Goal: Task Accomplishment & Management: Use online tool/utility

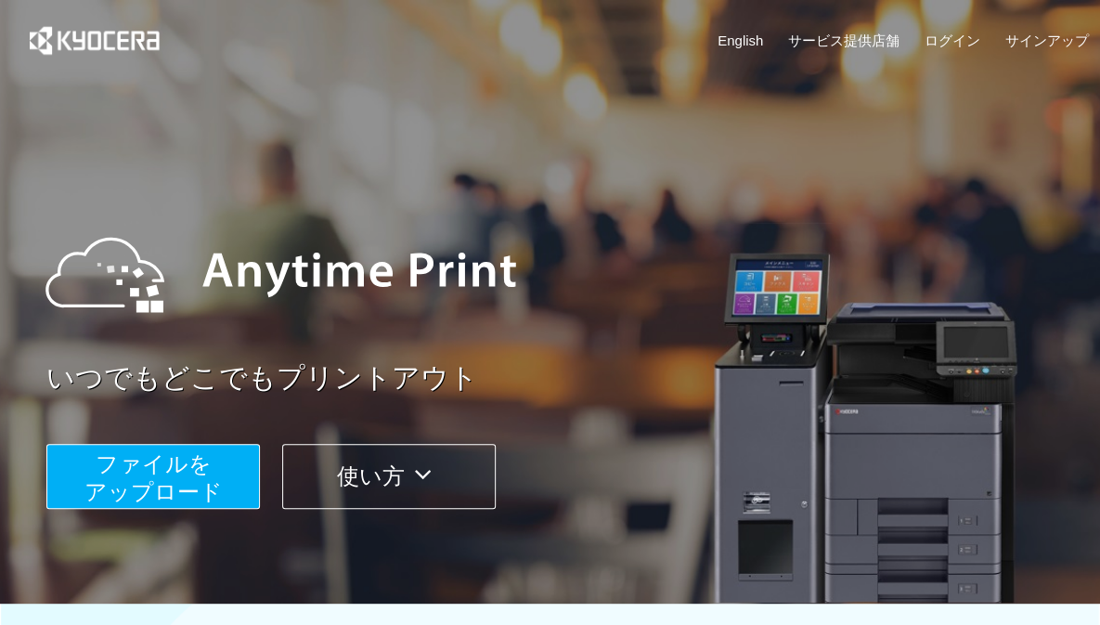
click at [221, 480] on button "ファイルを ​​アップロード" at bounding box center [153, 476] width 214 height 65
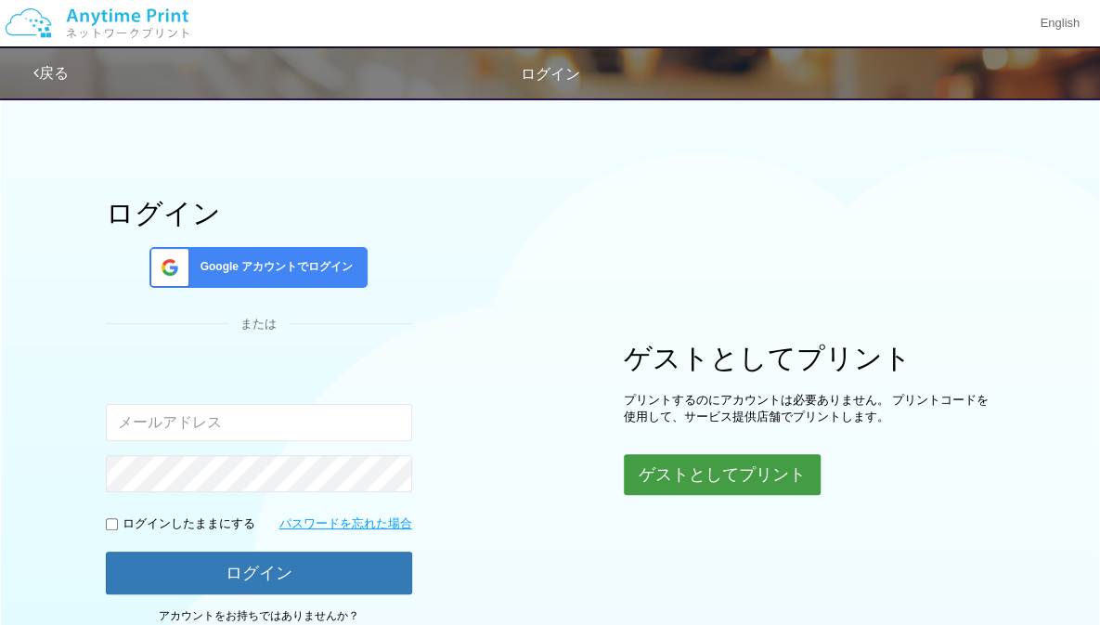
click at [666, 480] on button "ゲストとしてプリント" at bounding box center [722, 474] width 197 height 41
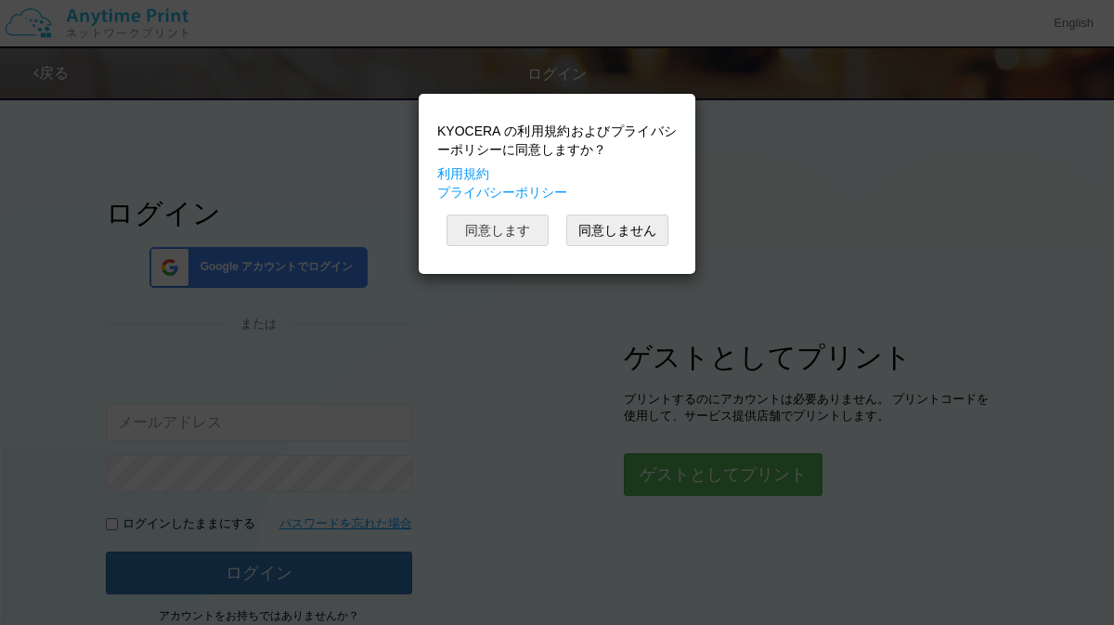
click at [509, 228] on button "同意します" at bounding box center [498, 231] width 102 height 32
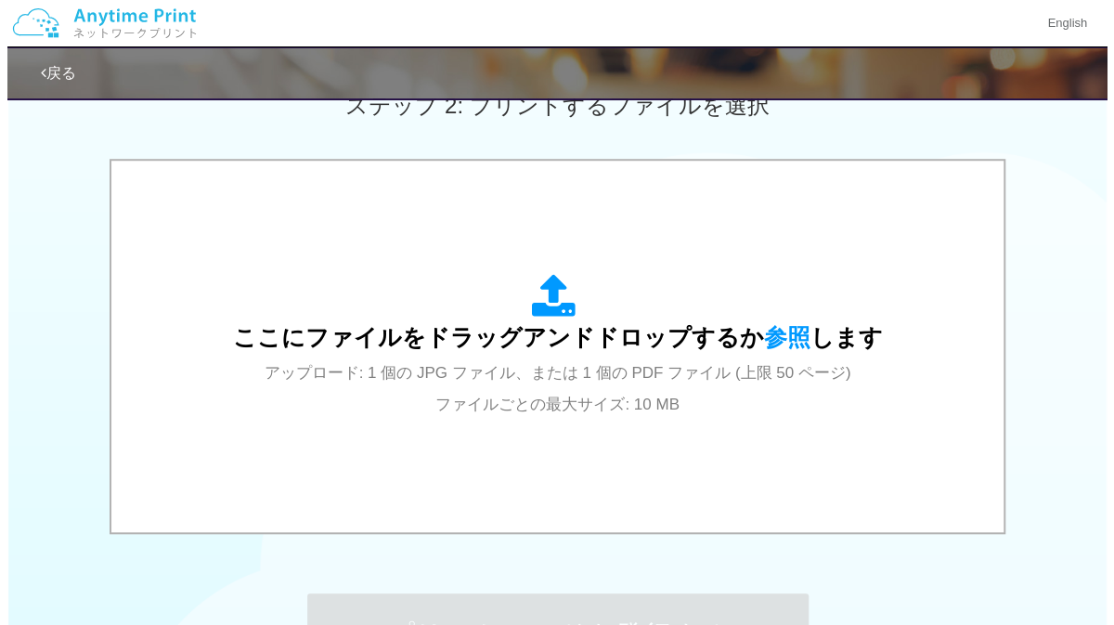
scroll to position [578, 0]
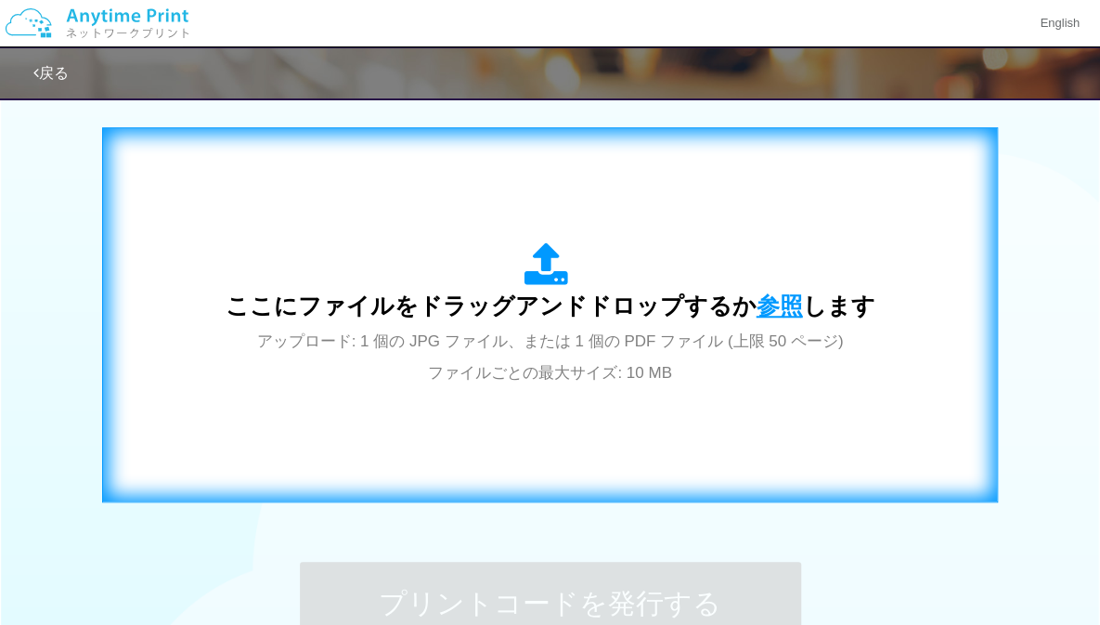
click at [757, 305] on span "参照" at bounding box center [780, 306] width 46 height 26
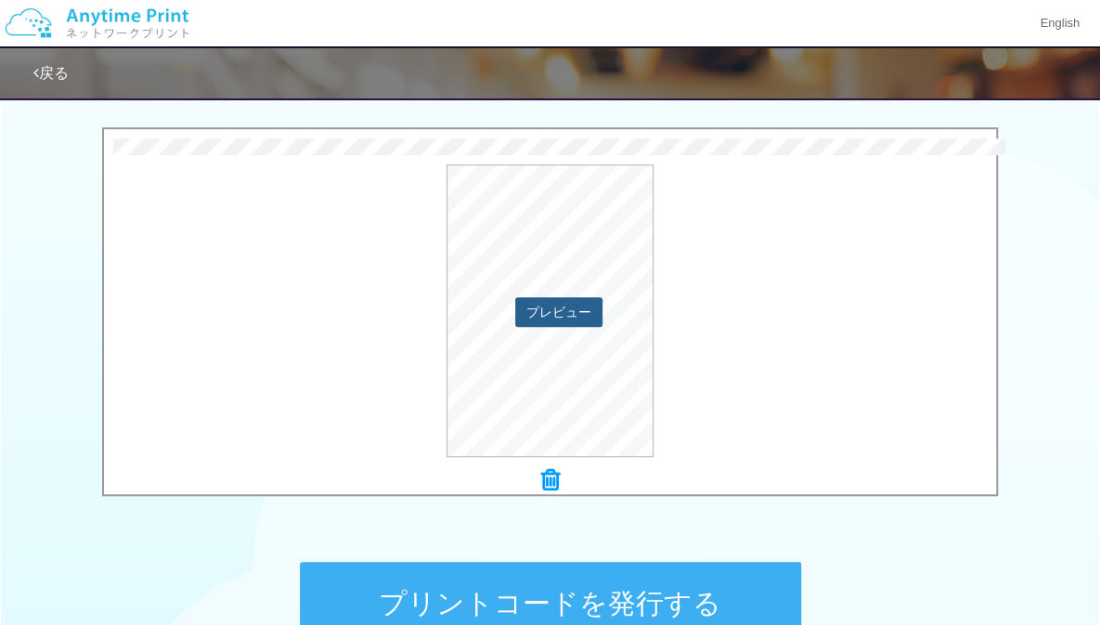
click at [574, 302] on button "プレビュー" at bounding box center [558, 312] width 87 height 30
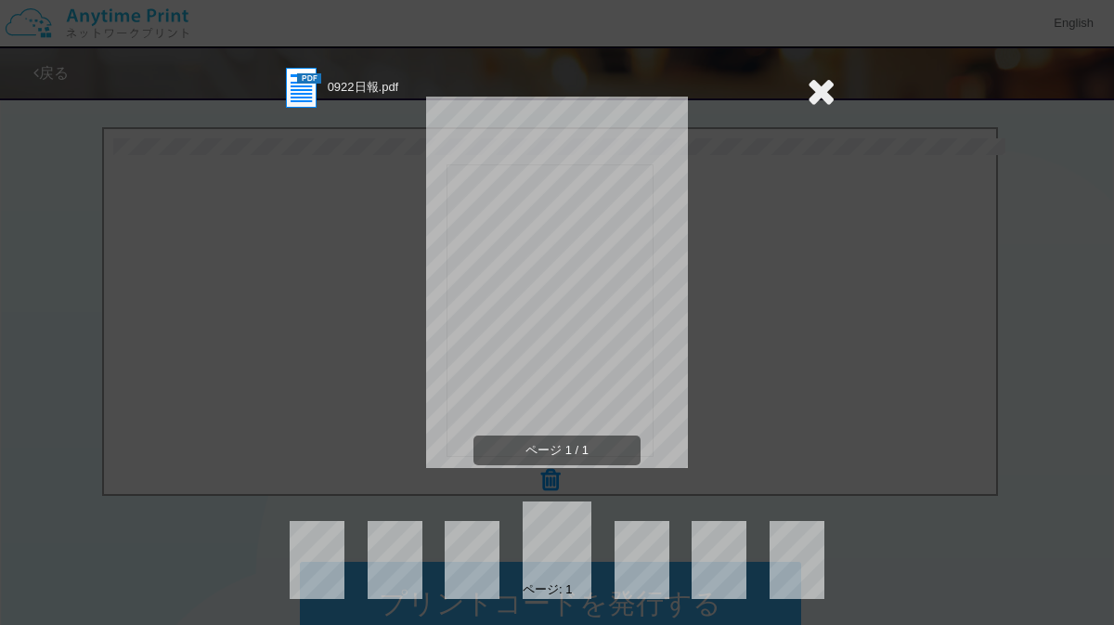
click at [814, 89] on icon at bounding box center [821, 90] width 29 height 37
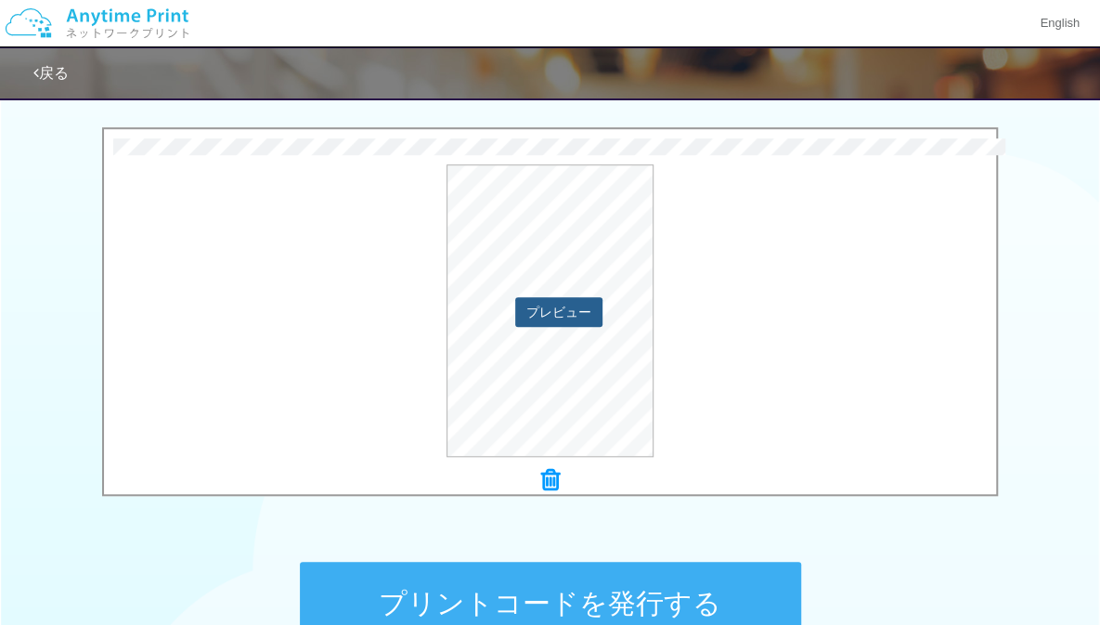
click at [591, 313] on button "プレビュー" at bounding box center [558, 312] width 87 height 30
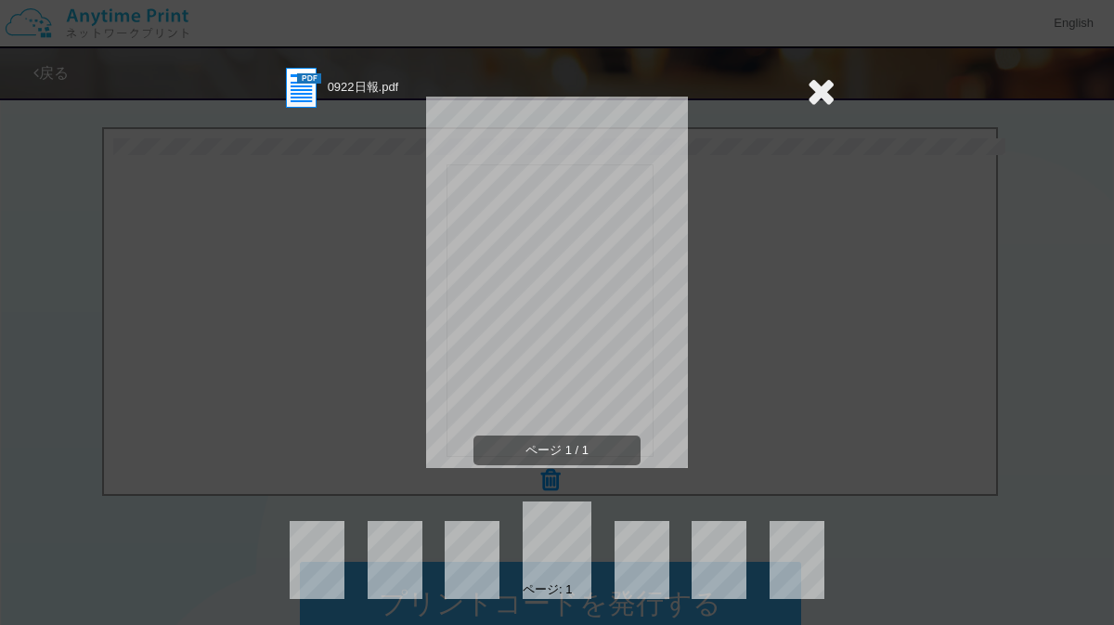
click at [814, 96] on icon at bounding box center [821, 90] width 29 height 37
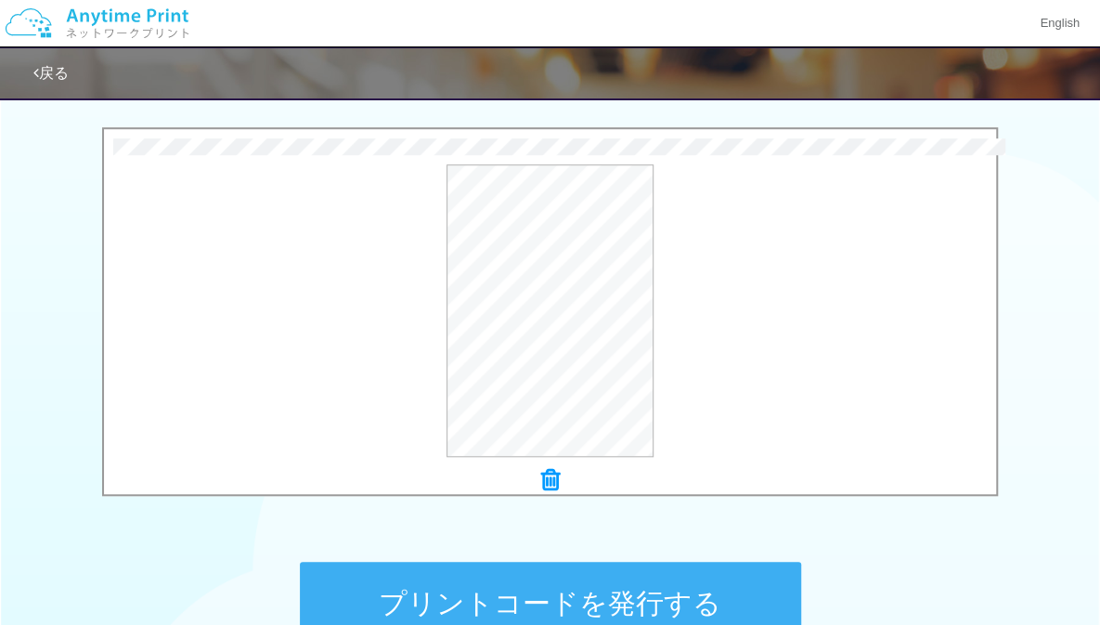
click at [647, 598] on button "プリントコードを発行する" at bounding box center [550, 604] width 501 height 84
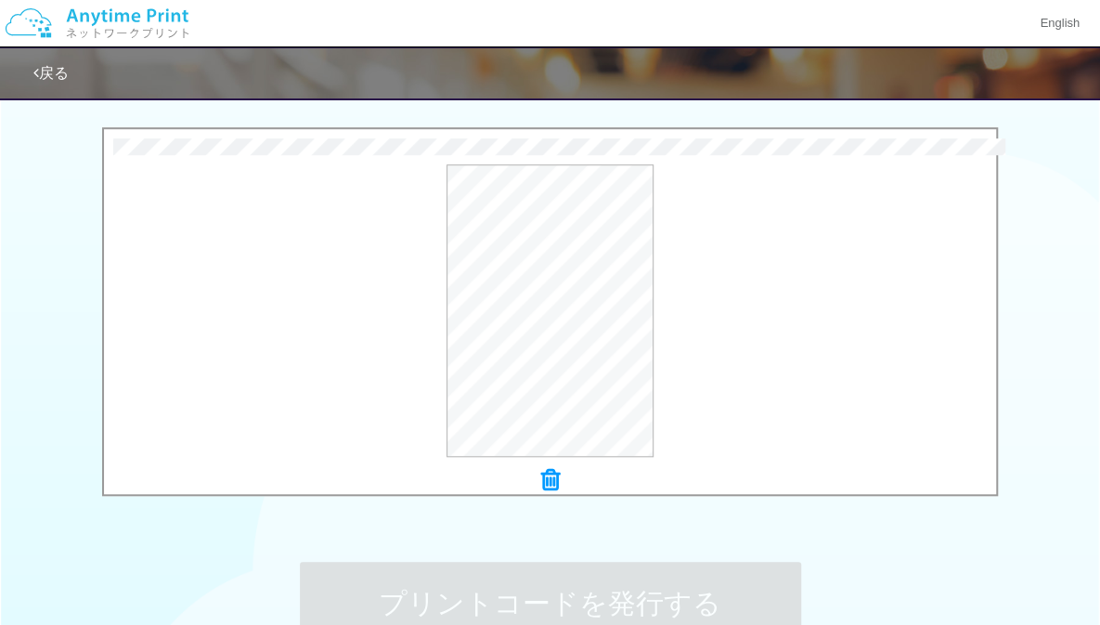
scroll to position [0, 0]
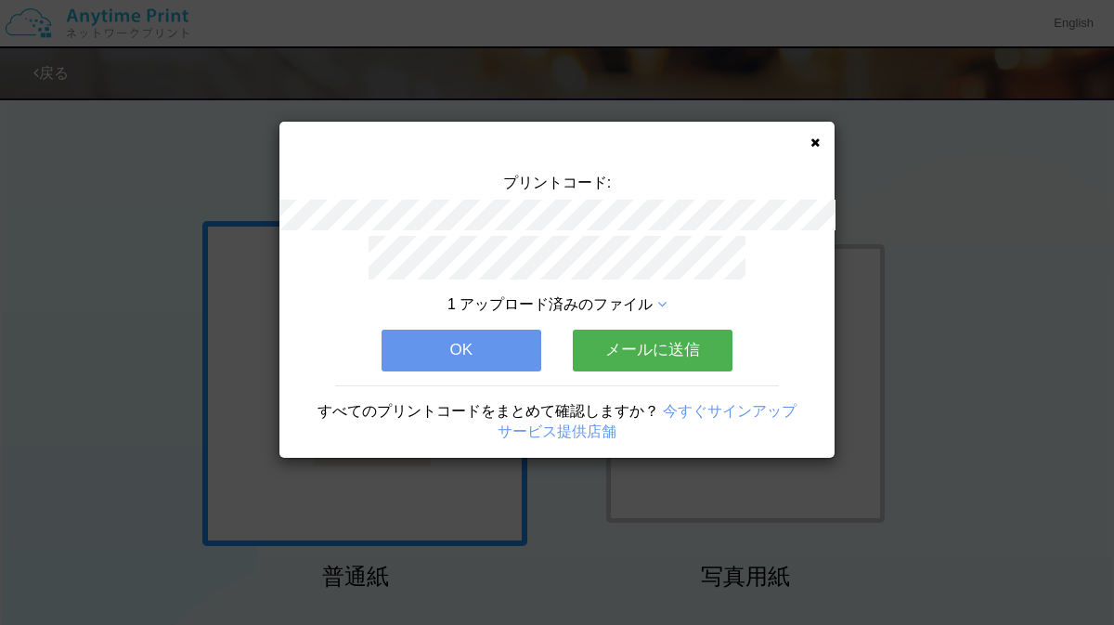
click at [525, 353] on button "OK" at bounding box center [462, 350] width 160 height 41
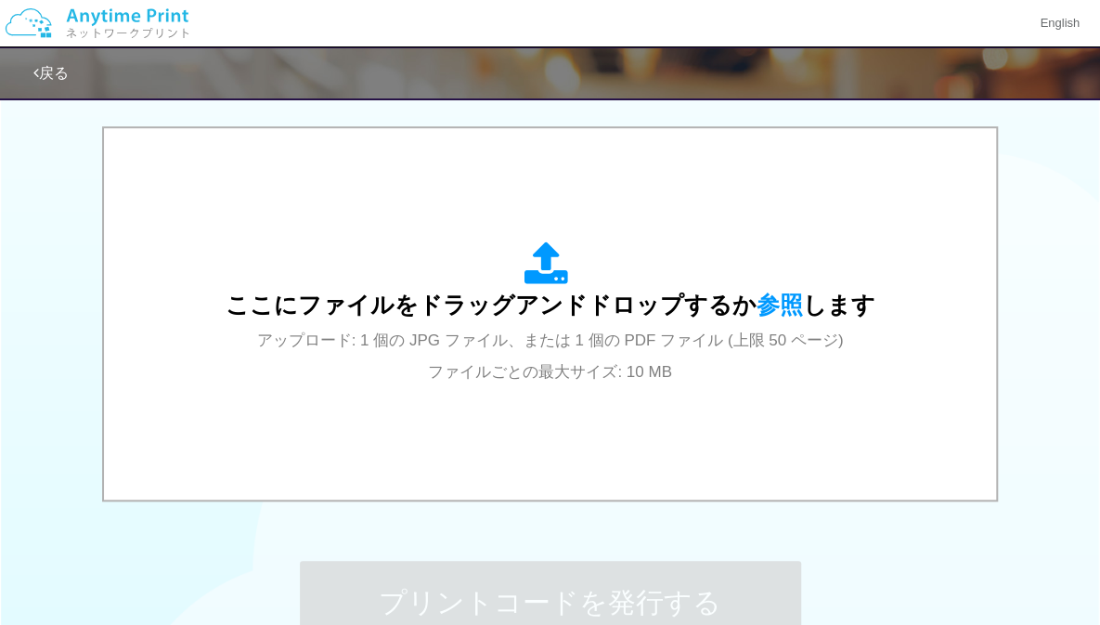
scroll to position [638, 0]
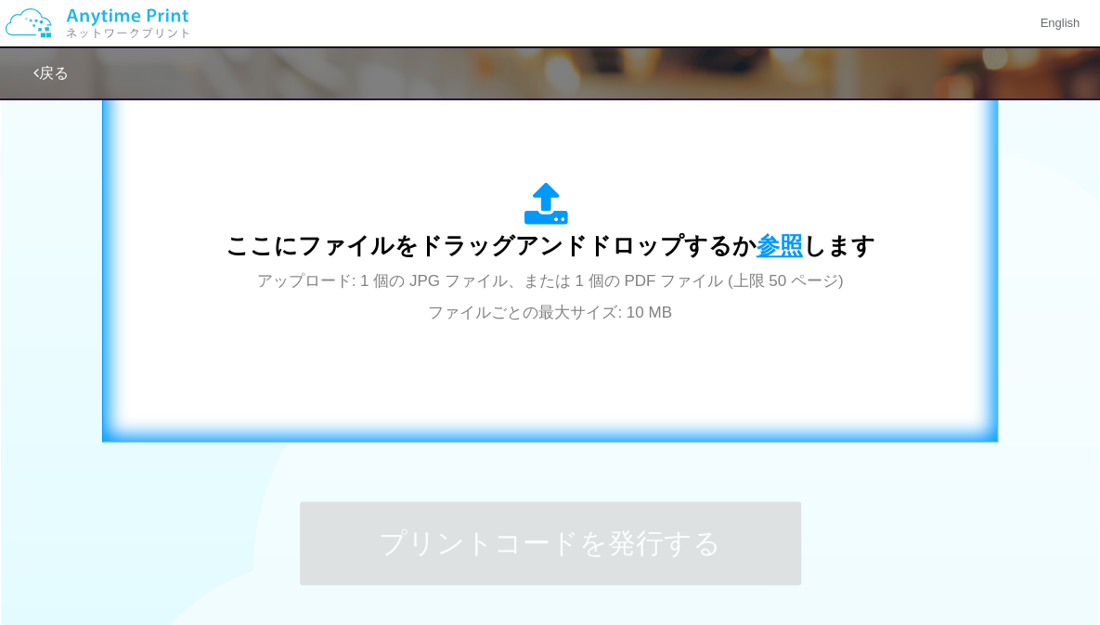
click at [788, 248] on span "参照" at bounding box center [780, 245] width 46 height 26
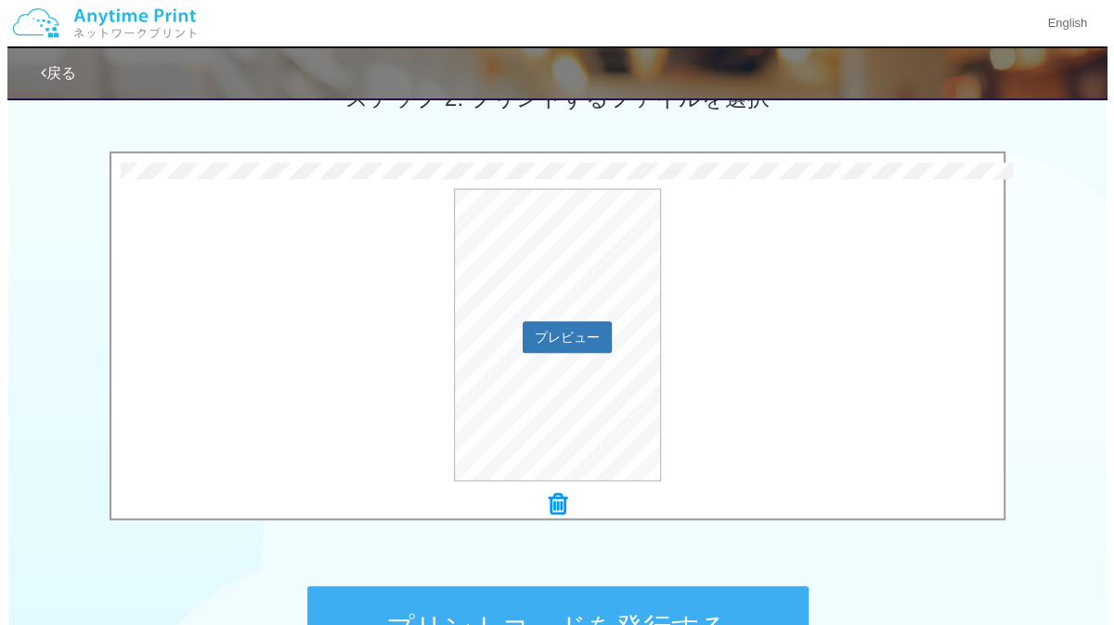
scroll to position [553, 0]
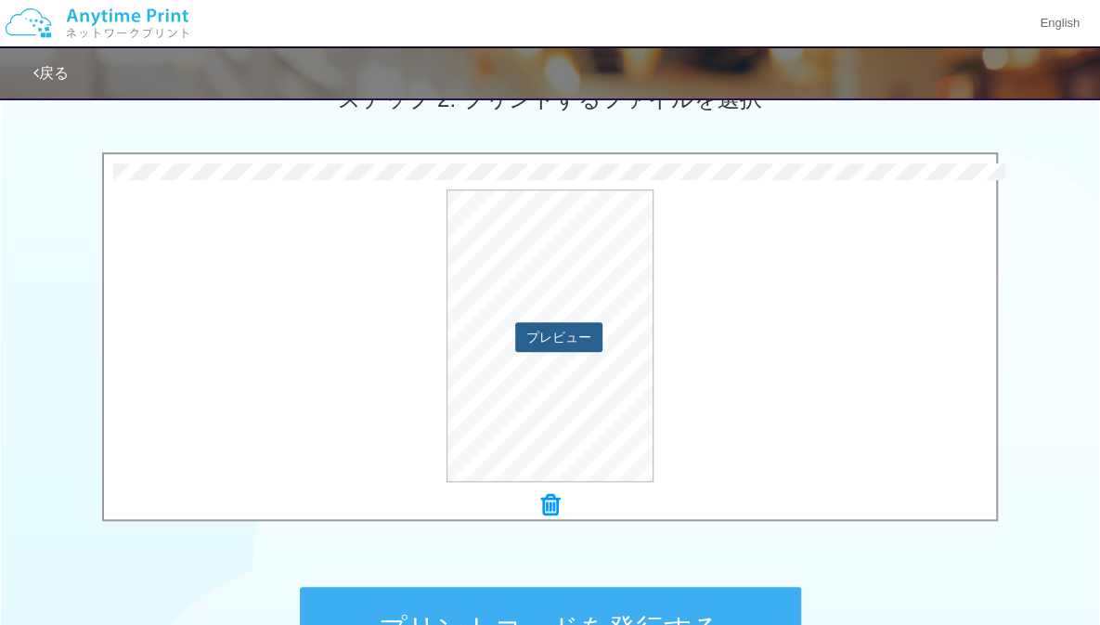
click at [587, 349] on button "プレビュー" at bounding box center [558, 337] width 87 height 30
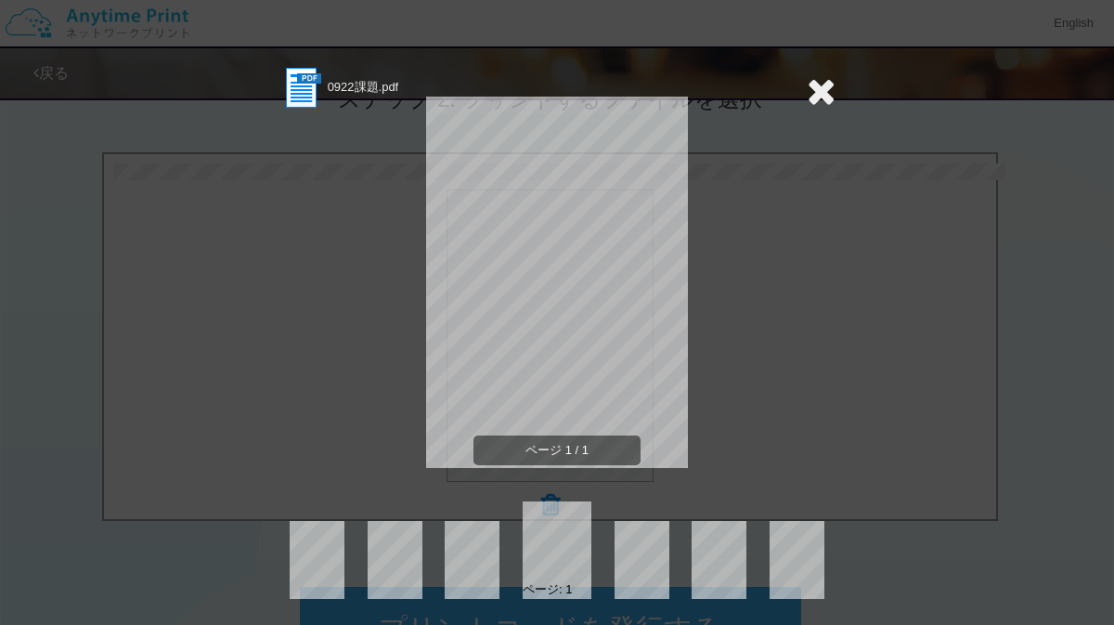
click at [820, 100] on icon at bounding box center [821, 90] width 29 height 37
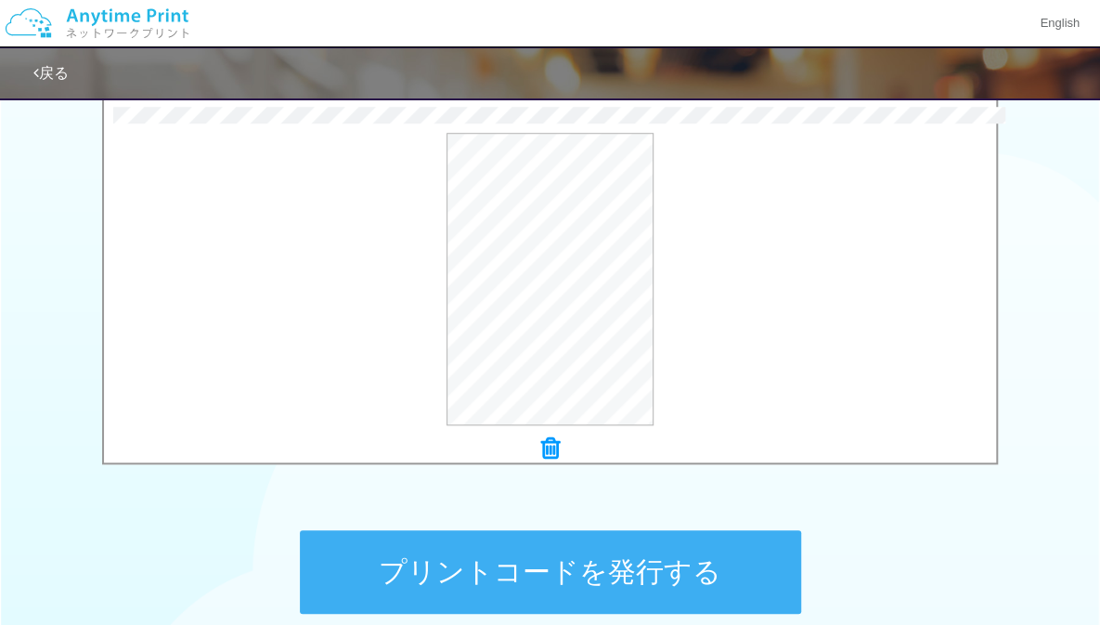
scroll to position [610, 0]
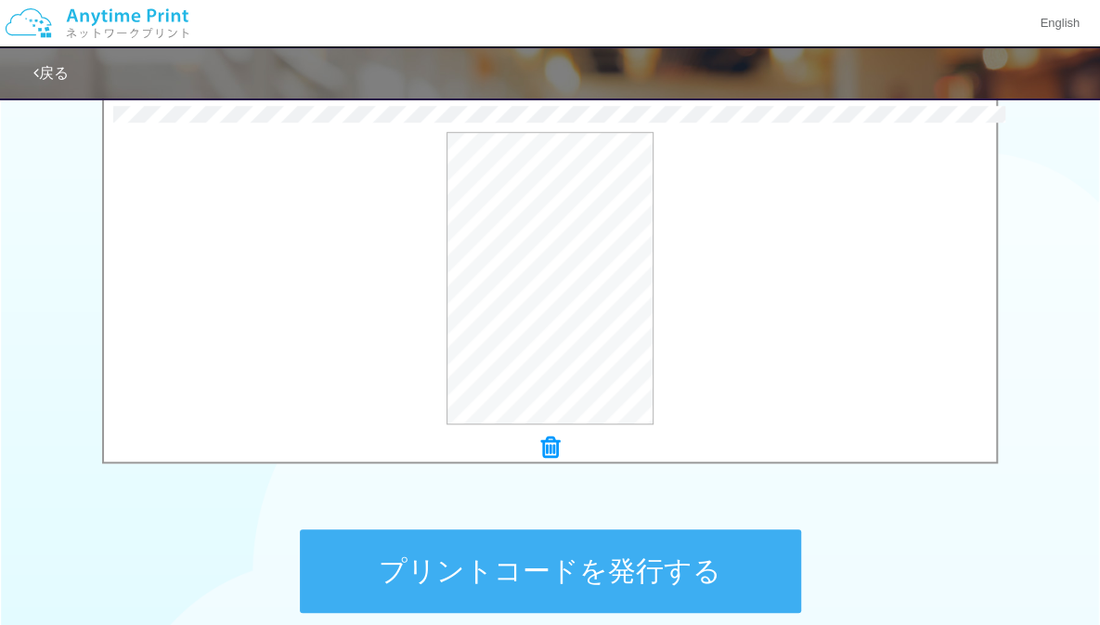
click at [656, 568] on button "プリントコードを発行する" at bounding box center [550, 571] width 501 height 84
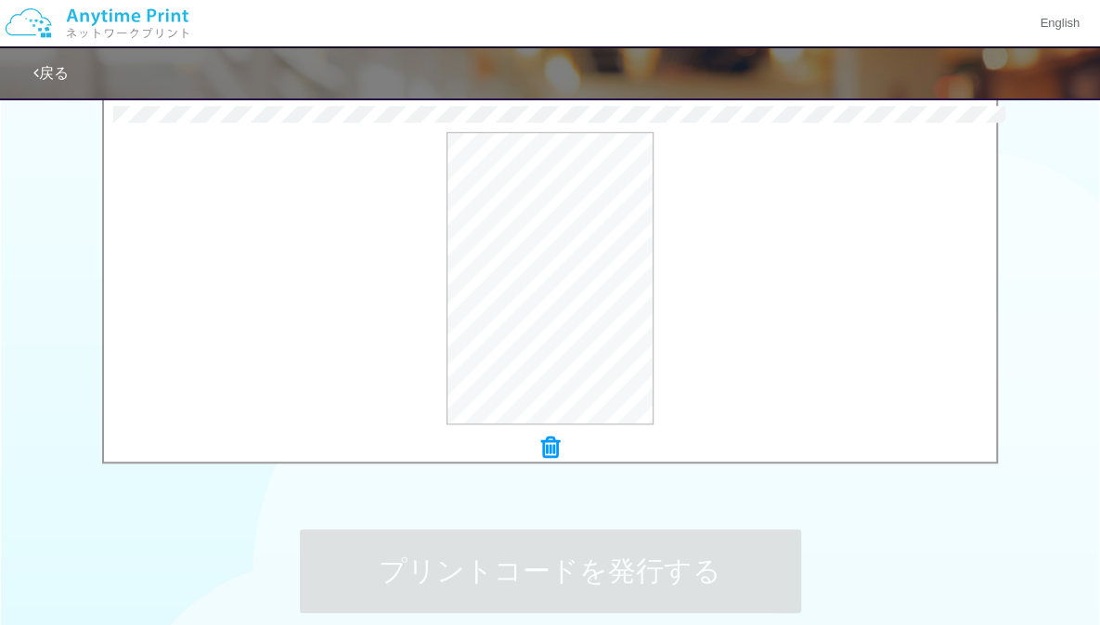
scroll to position [0, 0]
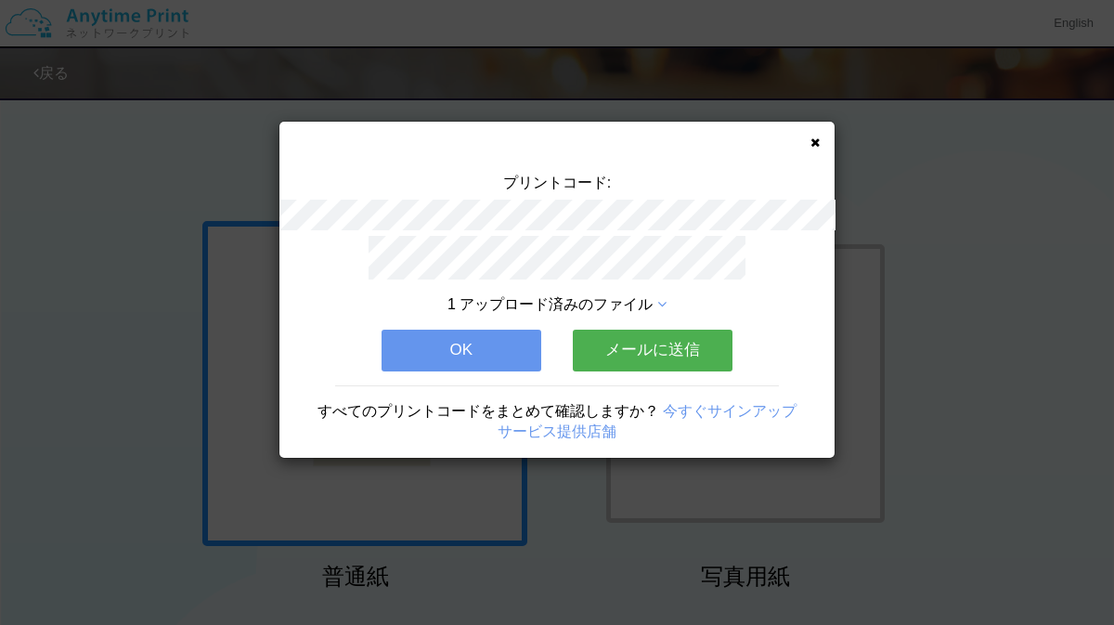
click at [485, 342] on button "OK" at bounding box center [462, 350] width 160 height 41
